Goal: Check status

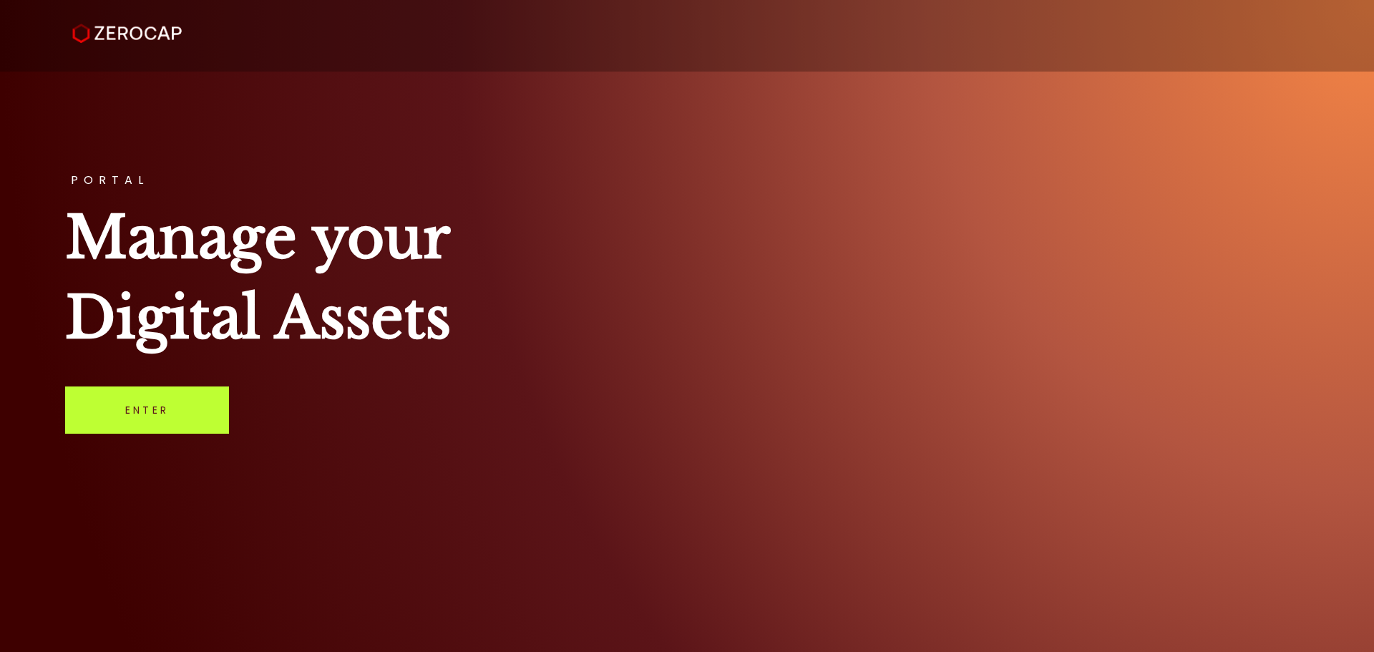
drag, startPoint x: 185, startPoint y: 403, endPoint x: 218, endPoint y: 407, distance: 32.5
click at [185, 403] on link "Enter" at bounding box center [147, 409] width 164 height 47
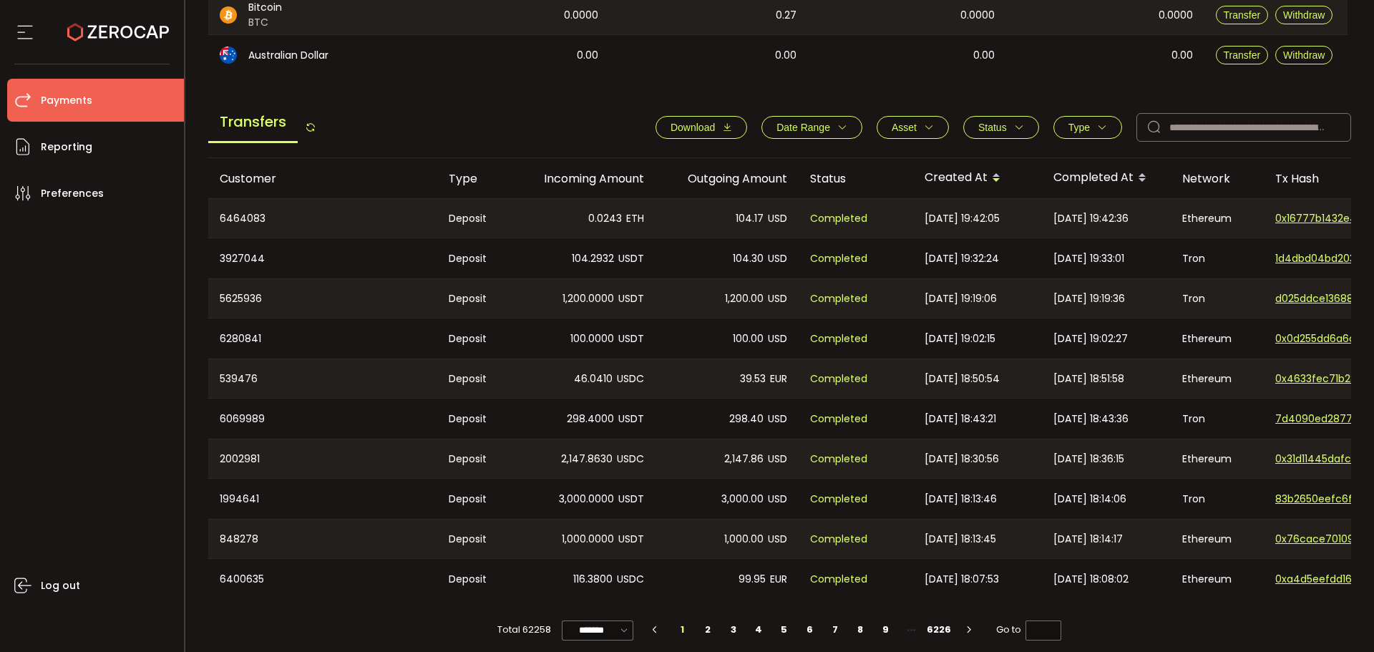
scroll to position [468, 0]
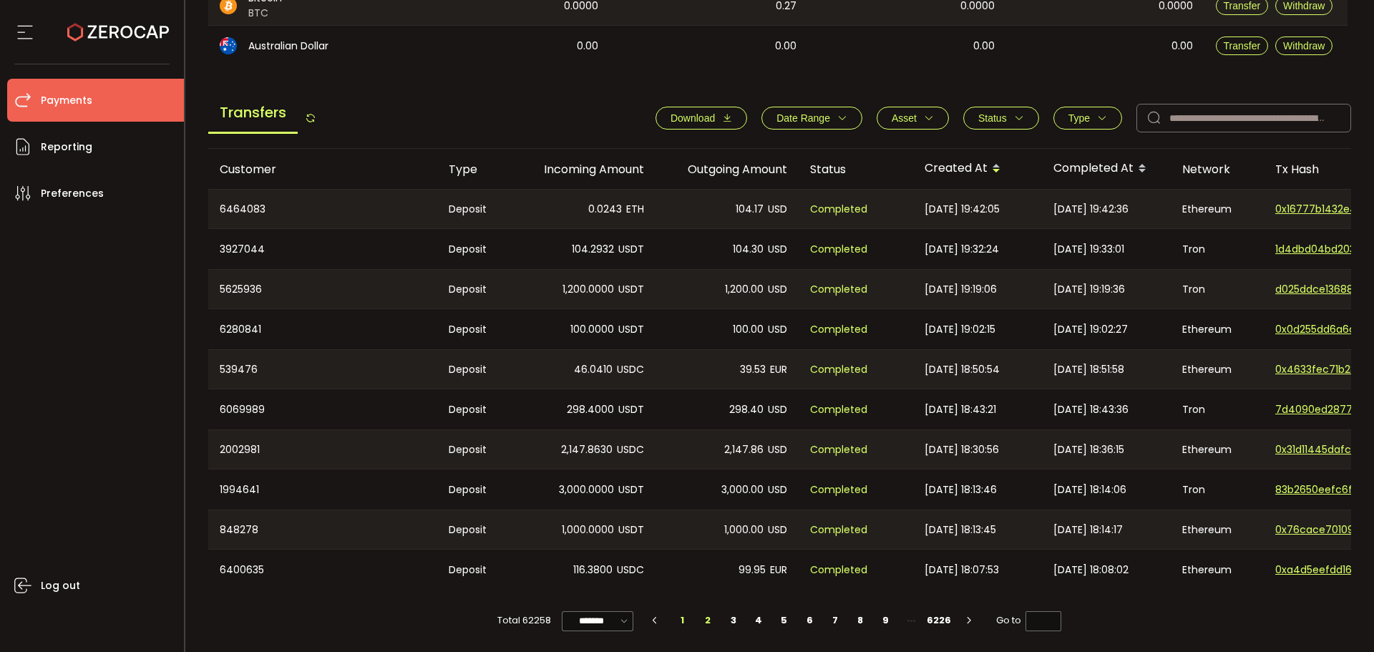
click at [705, 620] on li "2" at bounding box center [708, 620] width 26 height 20
click at [837, 113] on icon "button" at bounding box center [842, 118] width 10 height 10
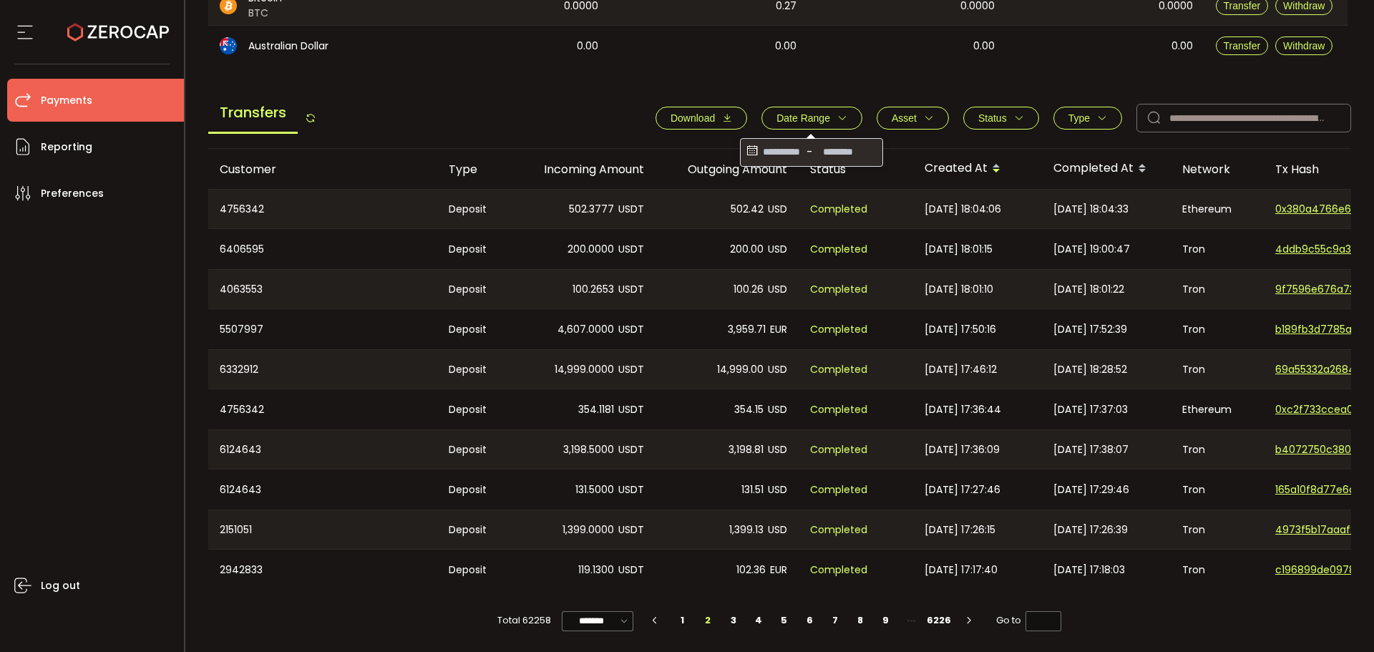
click at [837, 113] on icon "button" at bounding box center [842, 118] width 10 height 10
click at [994, 117] on span "Status" at bounding box center [992, 117] width 29 height 11
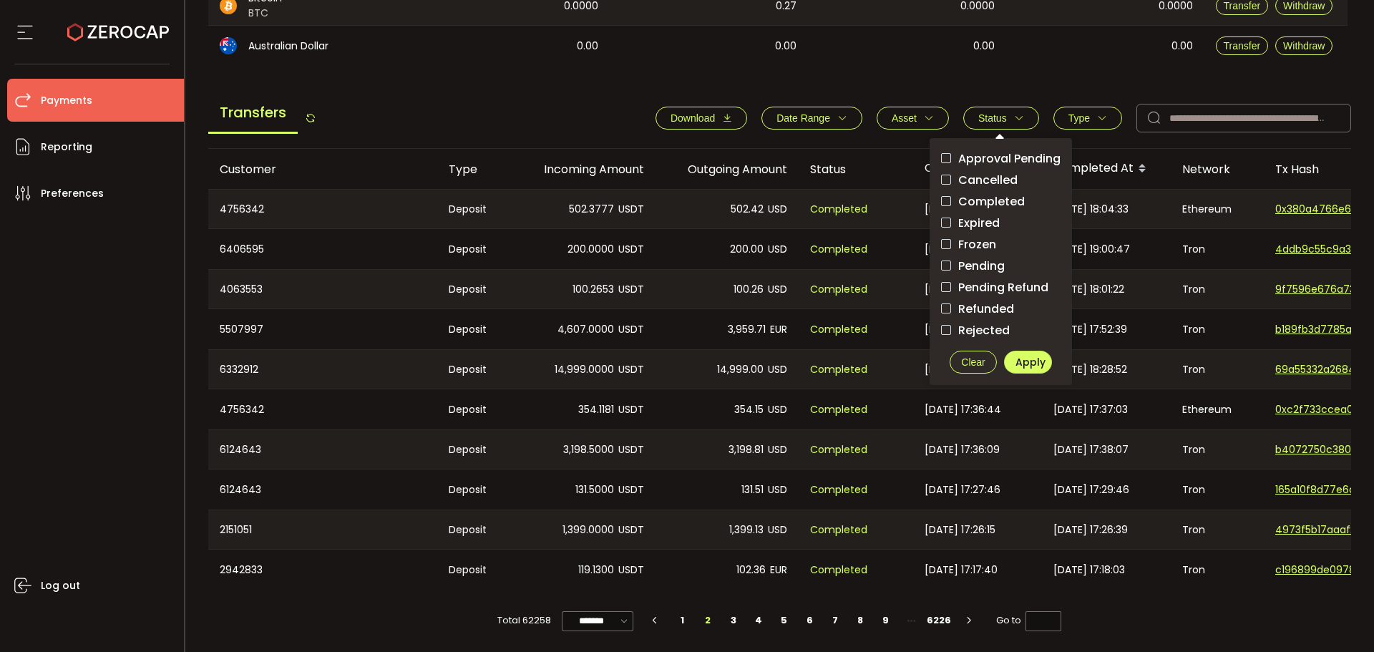
click at [927, 120] on button "Asset" at bounding box center [912, 118] width 72 height 23
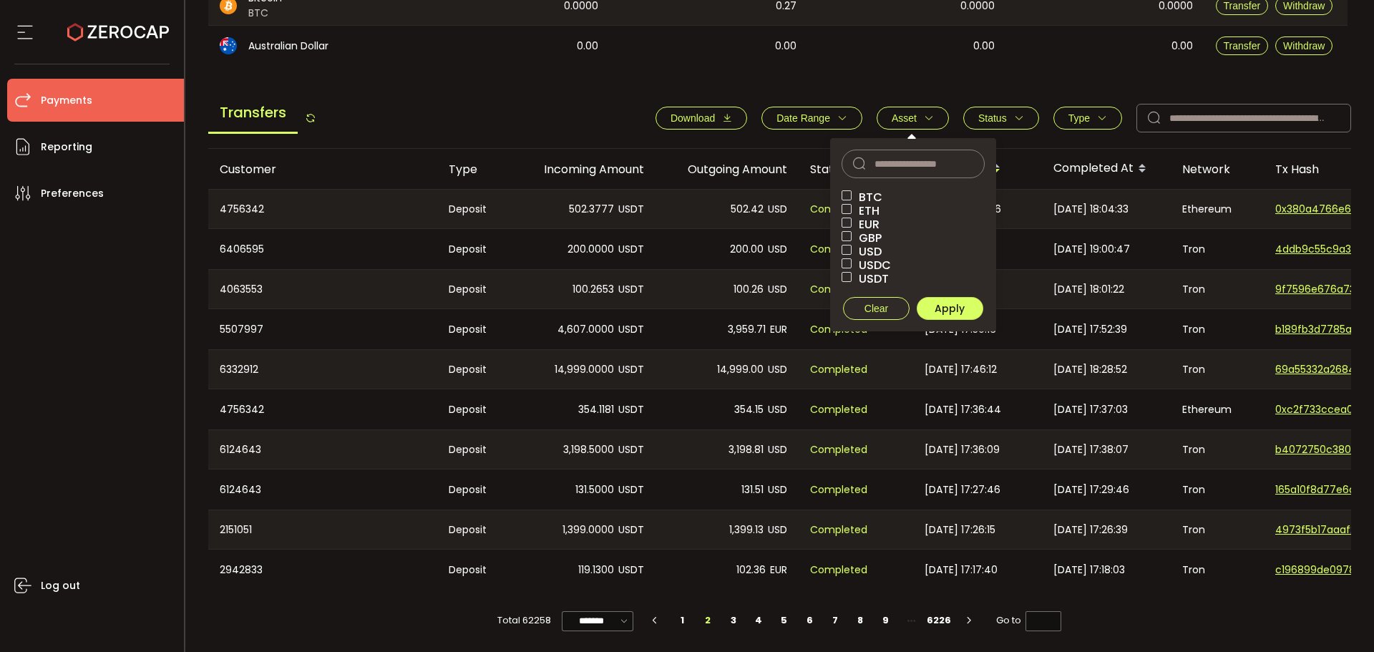
click at [988, 120] on button "Status" at bounding box center [1001, 118] width 76 height 23
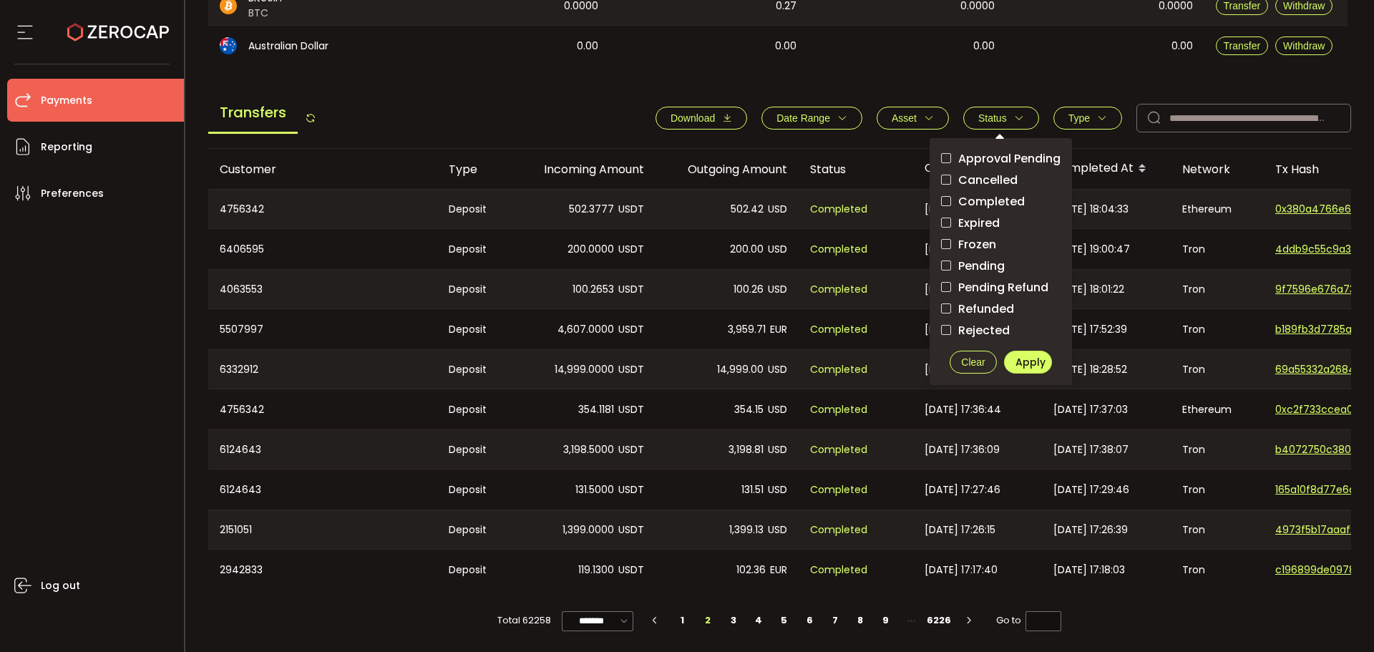
click at [987, 260] on span "Pending" at bounding box center [978, 266] width 54 height 14
click at [1021, 361] on span "Apply" at bounding box center [1030, 362] width 30 height 14
type input "*"
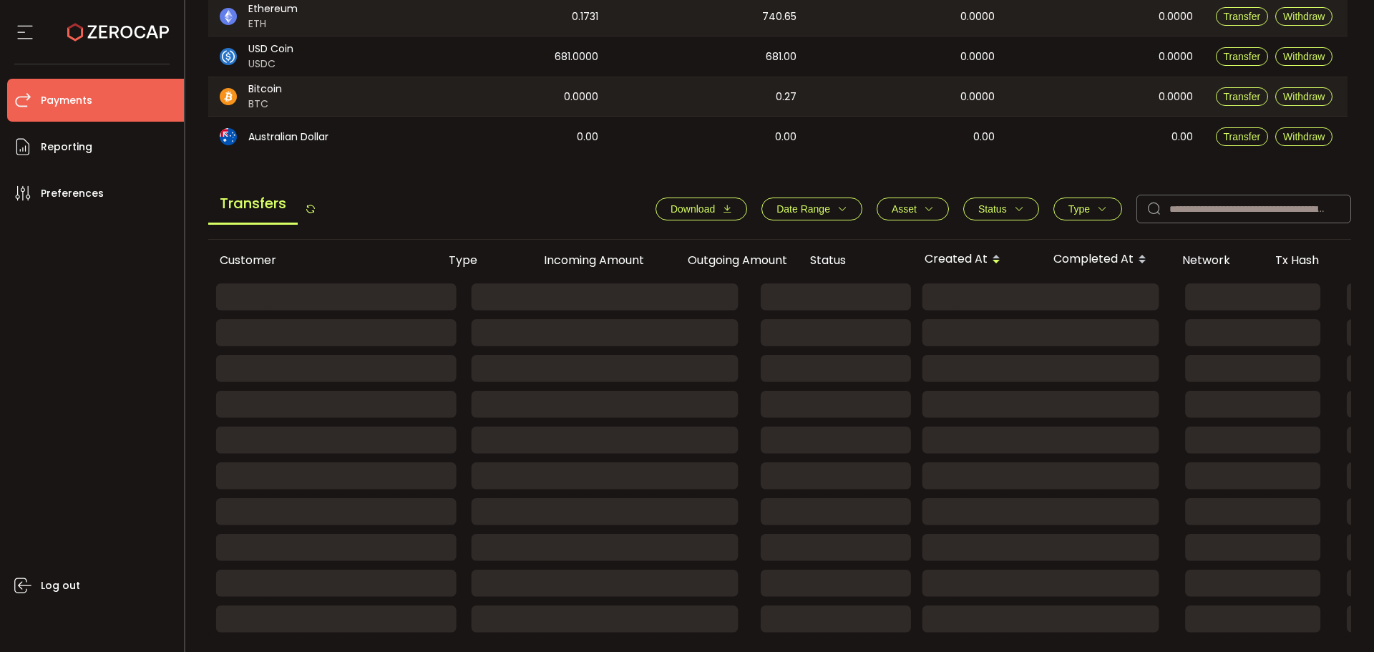
scroll to position [377, 0]
